Goal: Information Seeking & Learning: Learn about a topic

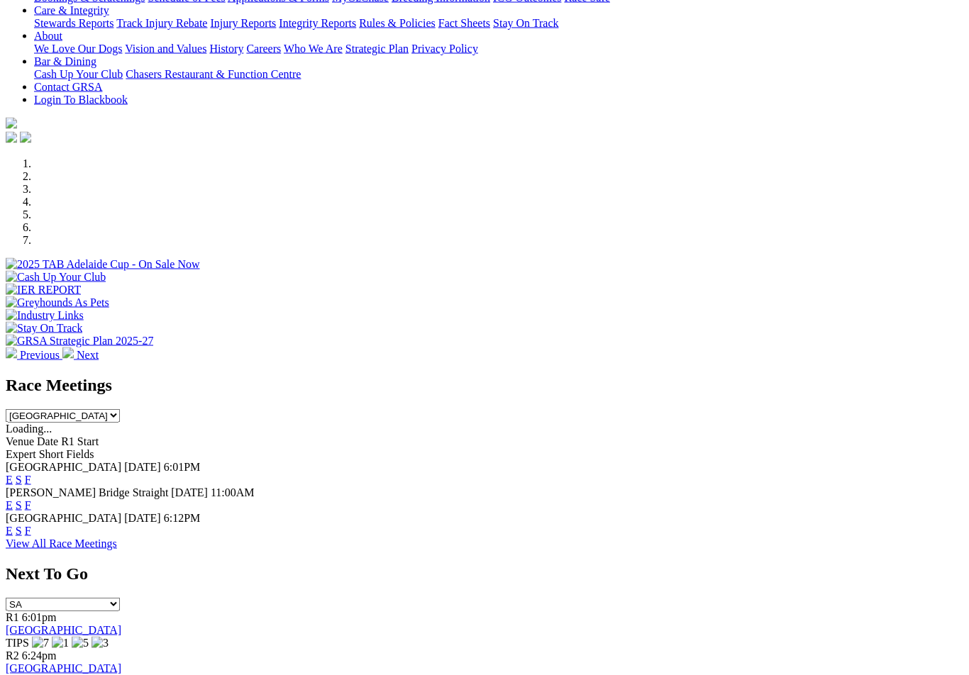
scroll to position [292, 0]
click at [117, 537] on link "View All Race Meetings" at bounding box center [61, 543] width 111 height 12
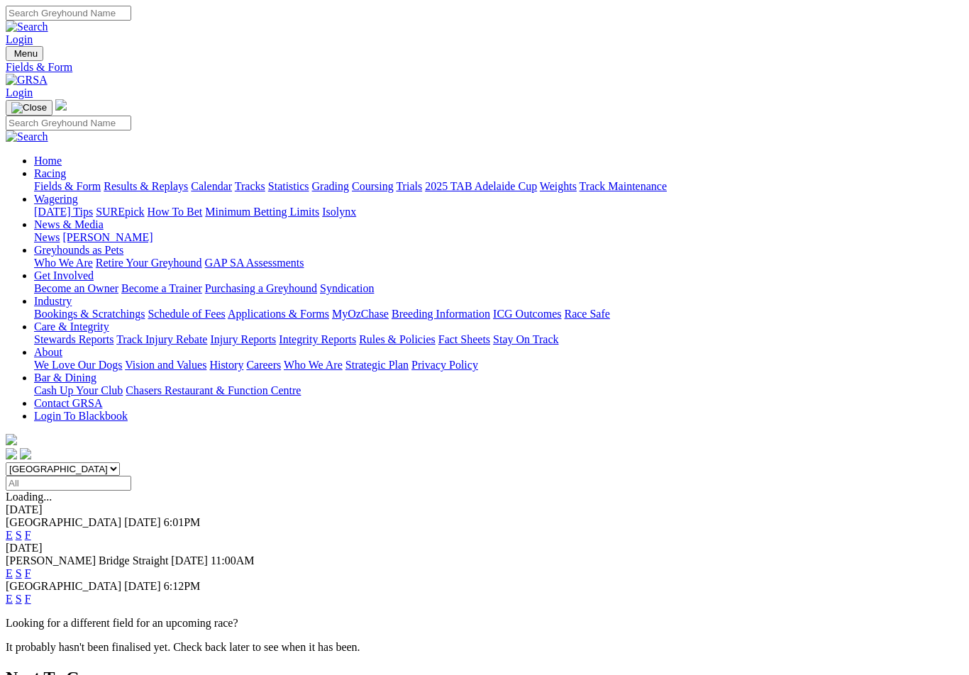
click at [120, 463] on select "South Australia New South Wales Northern Territory Queensland Tasmania Victoria…" at bounding box center [63, 469] width 114 height 13
select select "VIC"
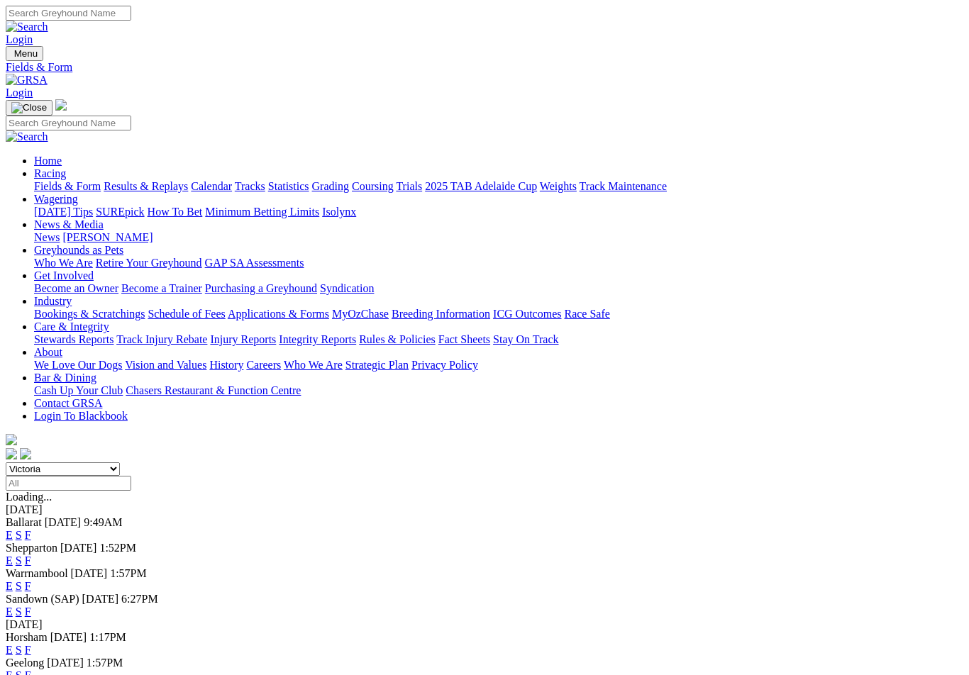
click at [31, 606] on link "F" at bounding box center [28, 612] width 6 height 12
